Goal: Find specific page/section: Find specific page/section

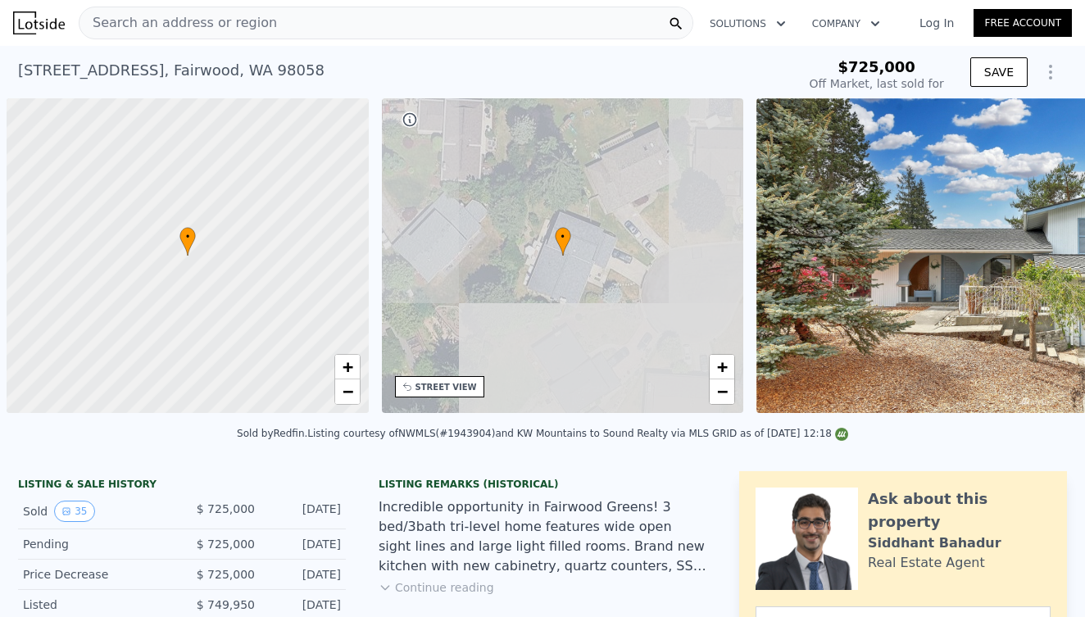
scroll to position [0, 7]
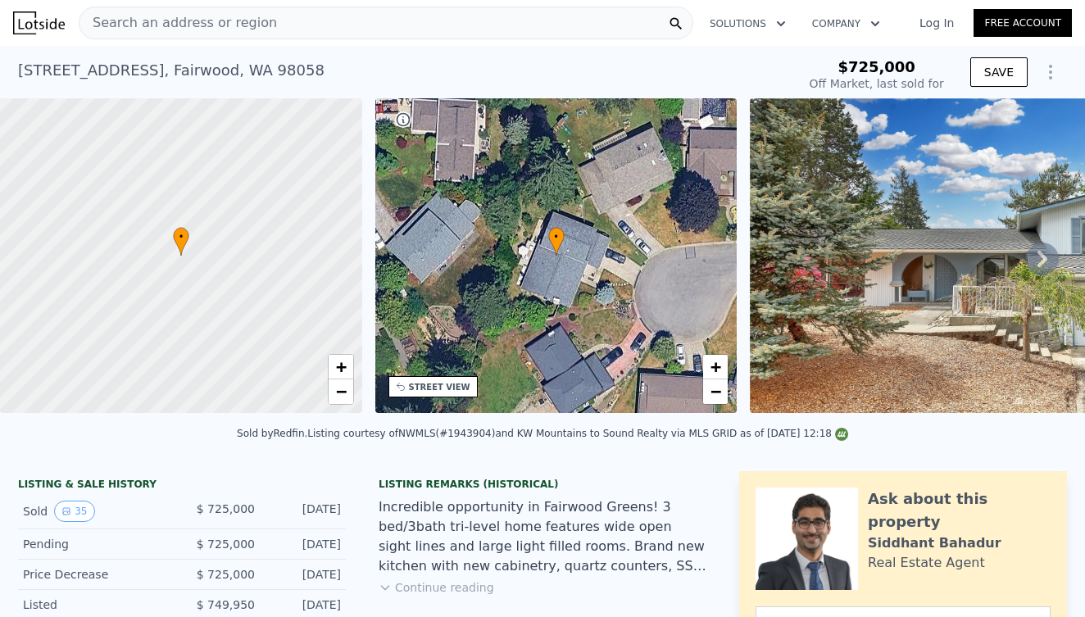
type input "-$ 780,152"
click at [928, 19] on link "Log In" at bounding box center [937, 23] width 74 height 16
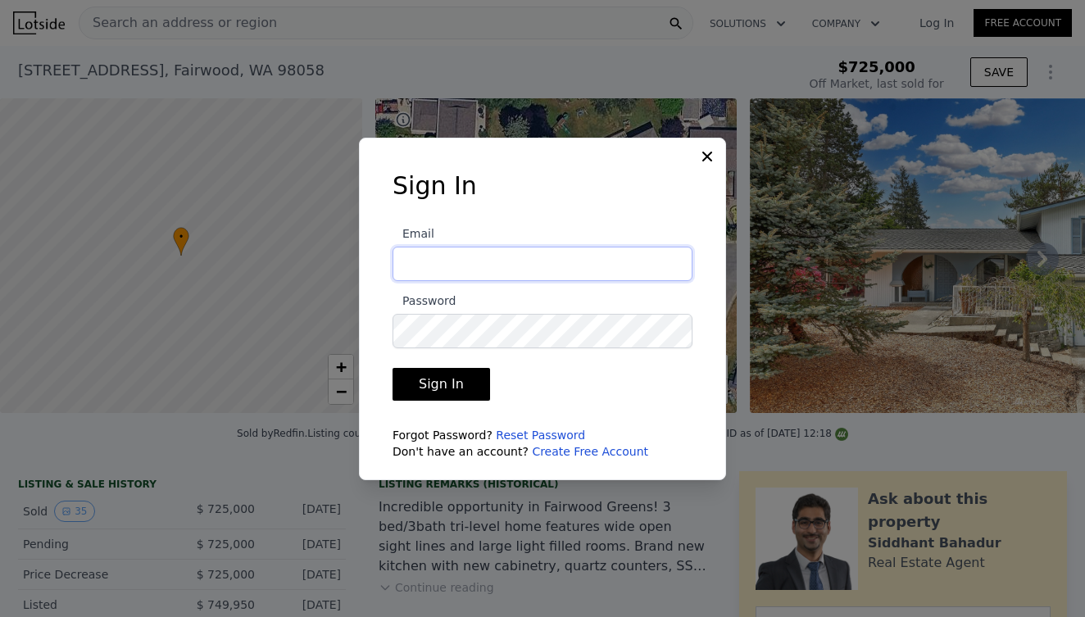
type input "[EMAIL_ADDRESS][DOMAIN_NAME]"
click at [438, 384] on button "Sign In" at bounding box center [442, 384] width 98 height 33
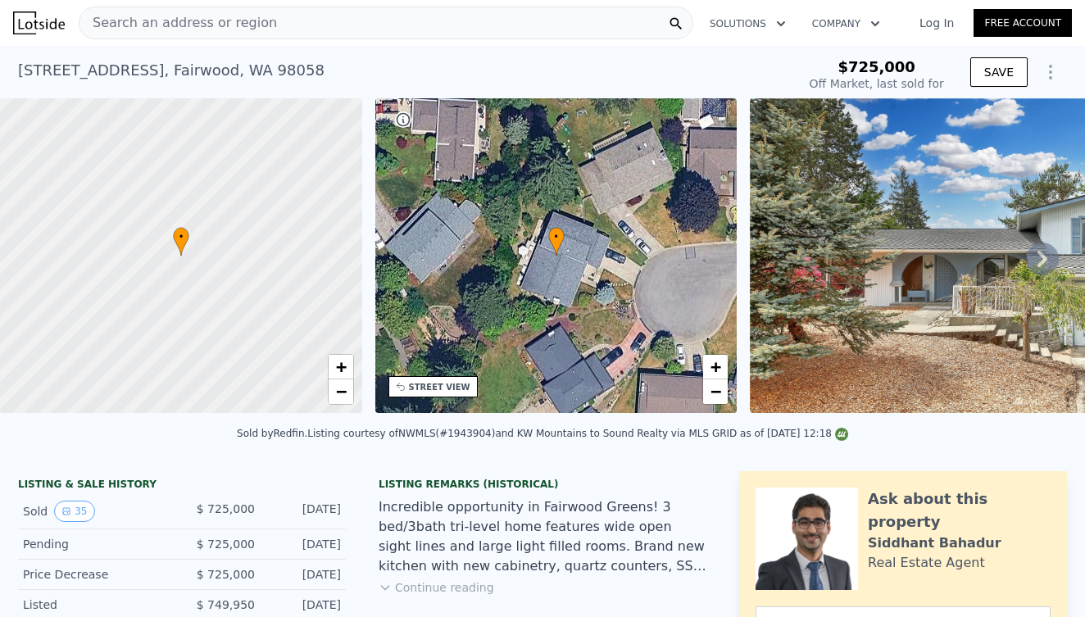
click at [423, 29] on div "Search an address or region" at bounding box center [386, 23] width 615 height 33
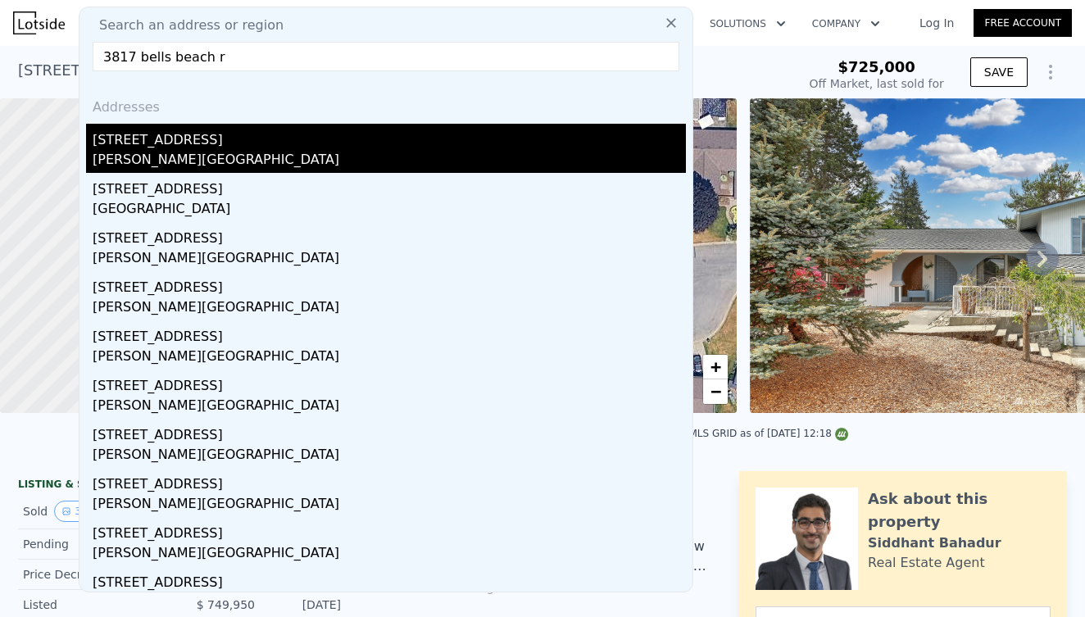
type input "3817 bells beach r"
click at [182, 159] on div "[PERSON_NAME][GEOGRAPHIC_DATA]" at bounding box center [389, 161] width 593 height 23
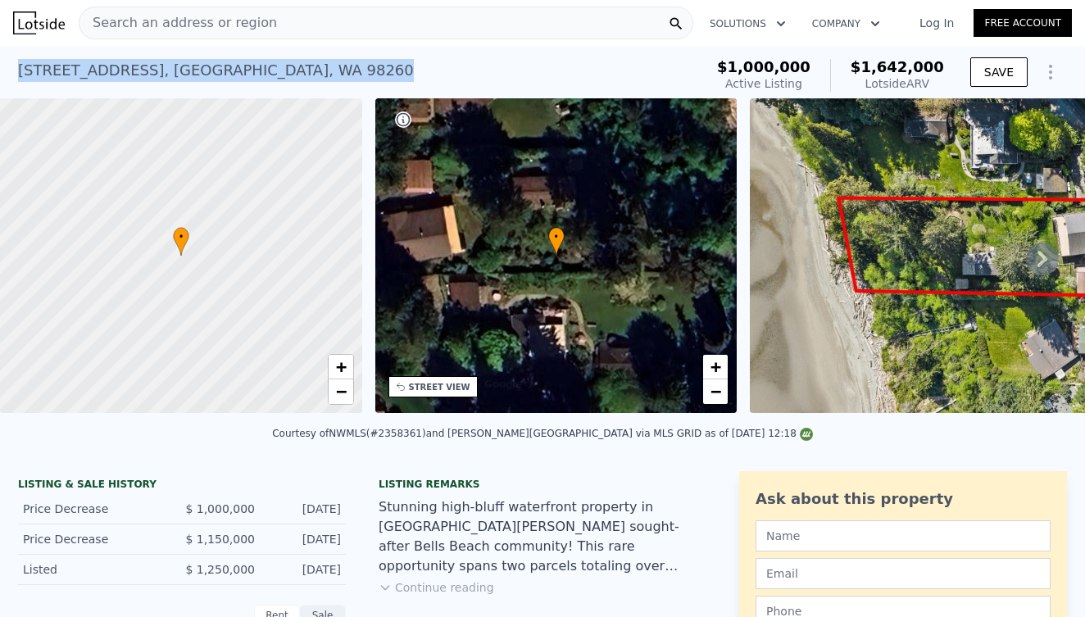
drag, startPoint x: 358, startPoint y: 72, endPoint x: 15, endPoint y: 69, distance: 343.4
click at [15, 69] on div "[STREET_ADDRESS] Active at $1m (~ARV $1.642m ) $1,000,000 Active Listing $1,642…" at bounding box center [542, 72] width 1085 height 52
copy div "[STREET_ADDRESS] Active at $1m (~ARV $1.642m )"
